Goal: Find specific page/section: Find specific page/section

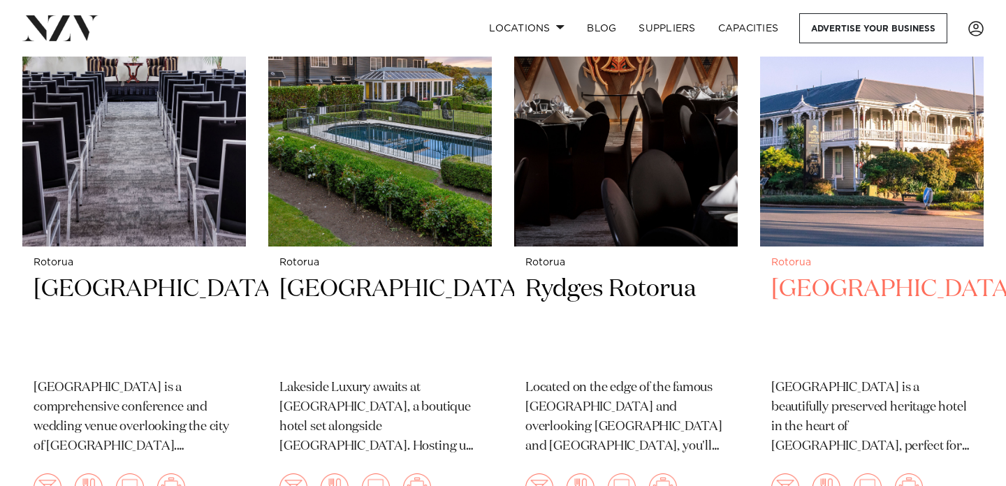
scroll to position [628, 0]
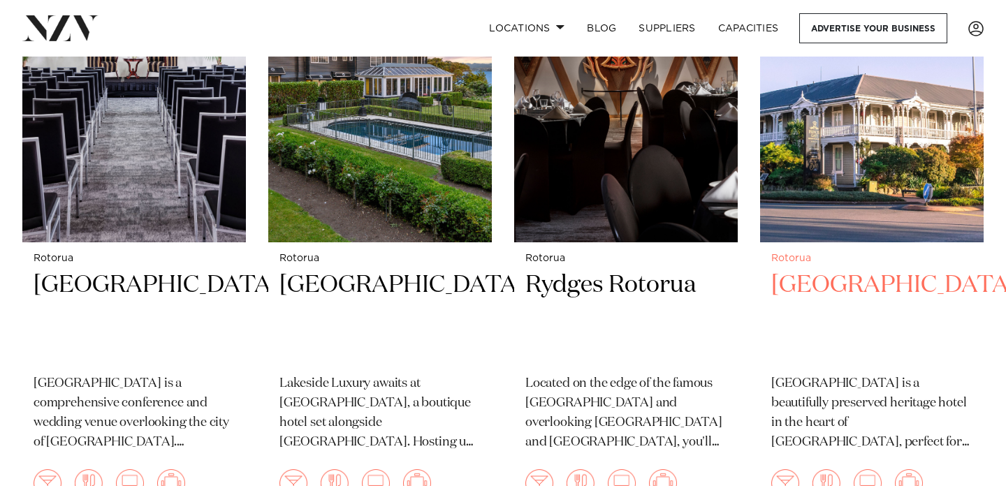
click at [867, 157] on img at bounding box center [872, 92] width 224 height 300
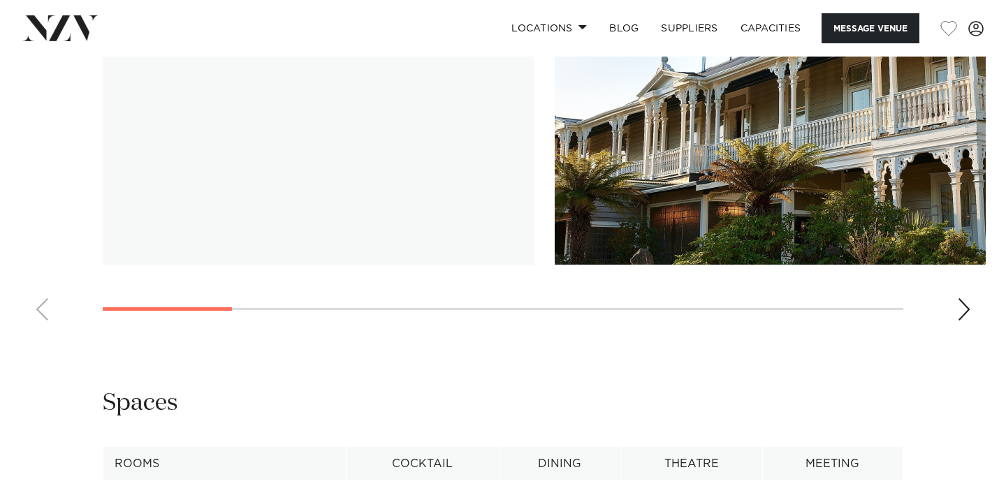
scroll to position [1563, 0]
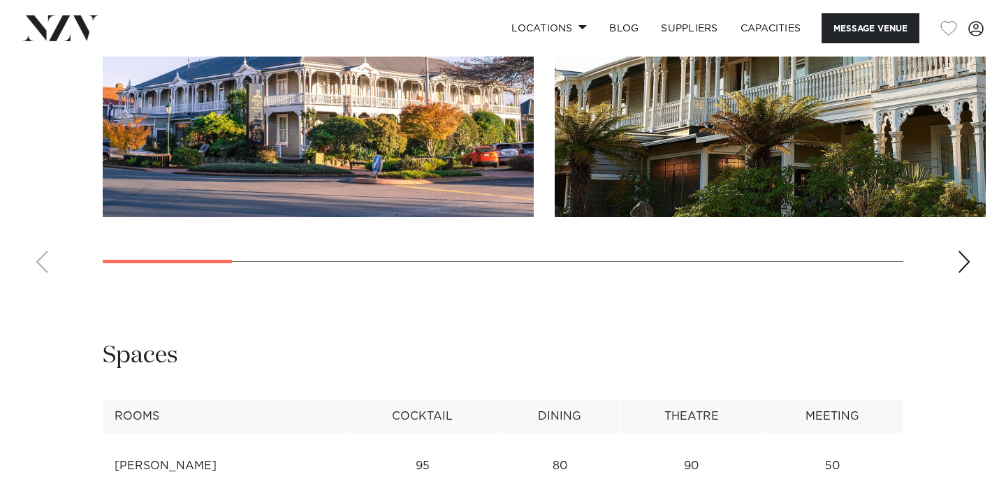
click at [962, 263] on div "Next slide" at bounding box center [964, 262] width 14 height 22
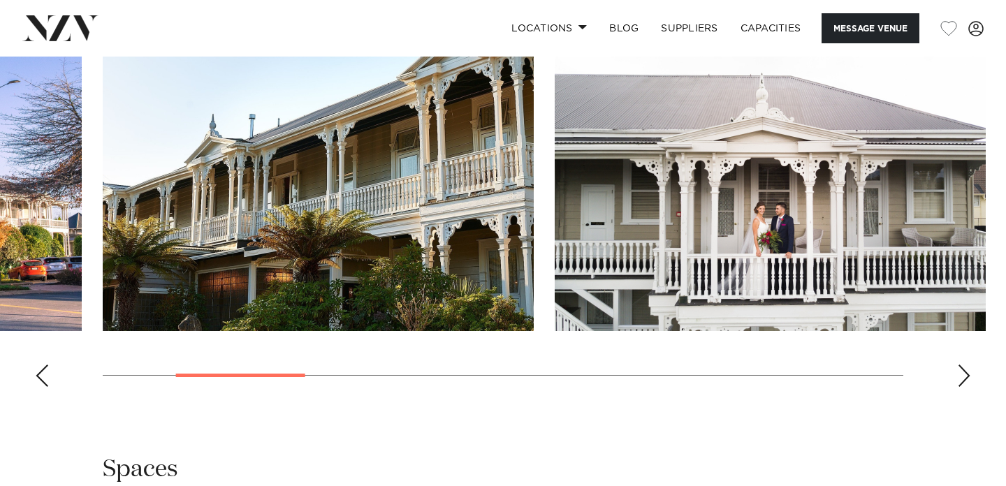
scroll to position [1446, 0]
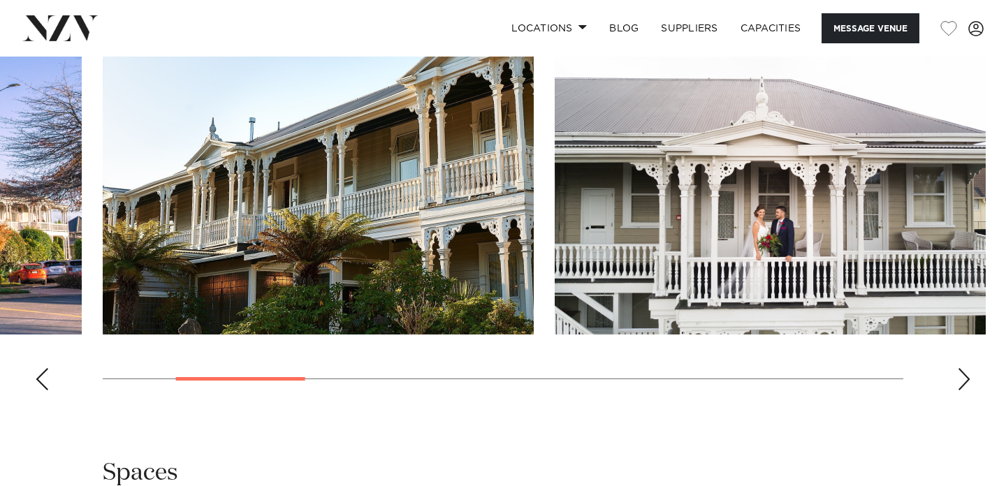
click at [967, 377] on div "Next slide" at bounding box center [964, 379] width 14 height 22
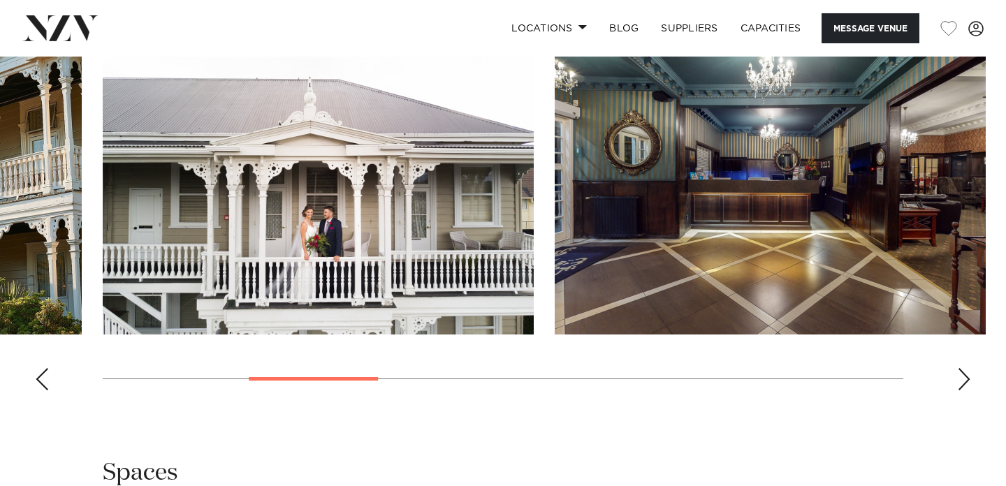
click at [967, 379] on div "Next slide" at bounding box center [964, 379] width 14 height 22
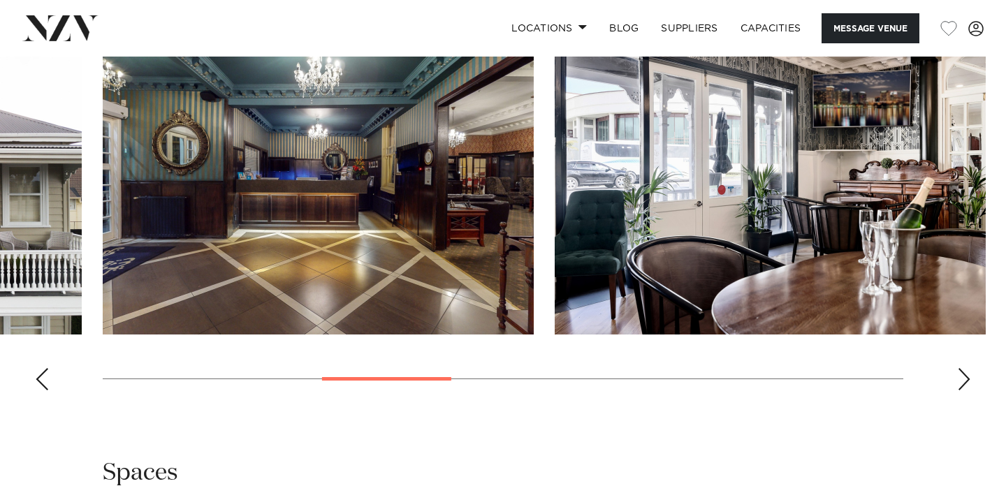
click at [967, 379] on div "Next slide" at bounding box center [964, 379] width 14 height 22
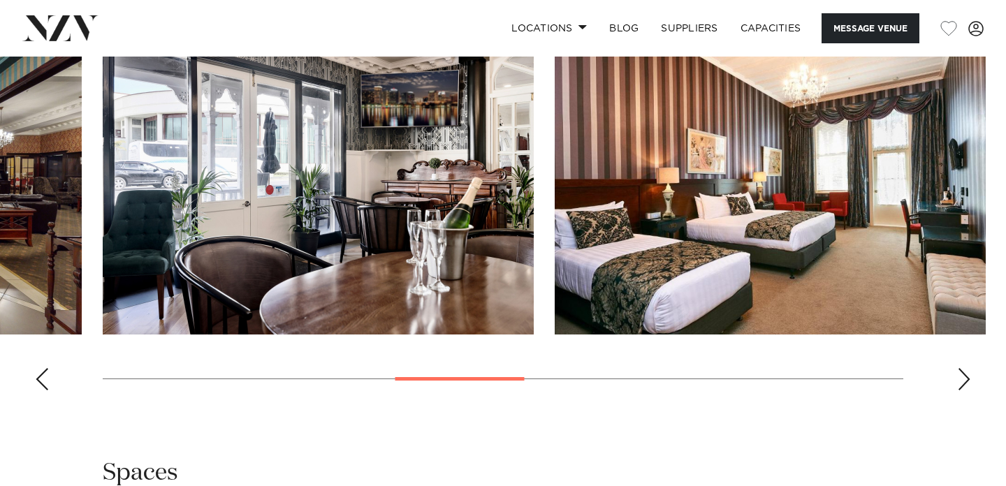
click at [967, 379] on div "Next slide" at bounding box center [964, 379] width 14 height 22
